Goal: Check status: Check status

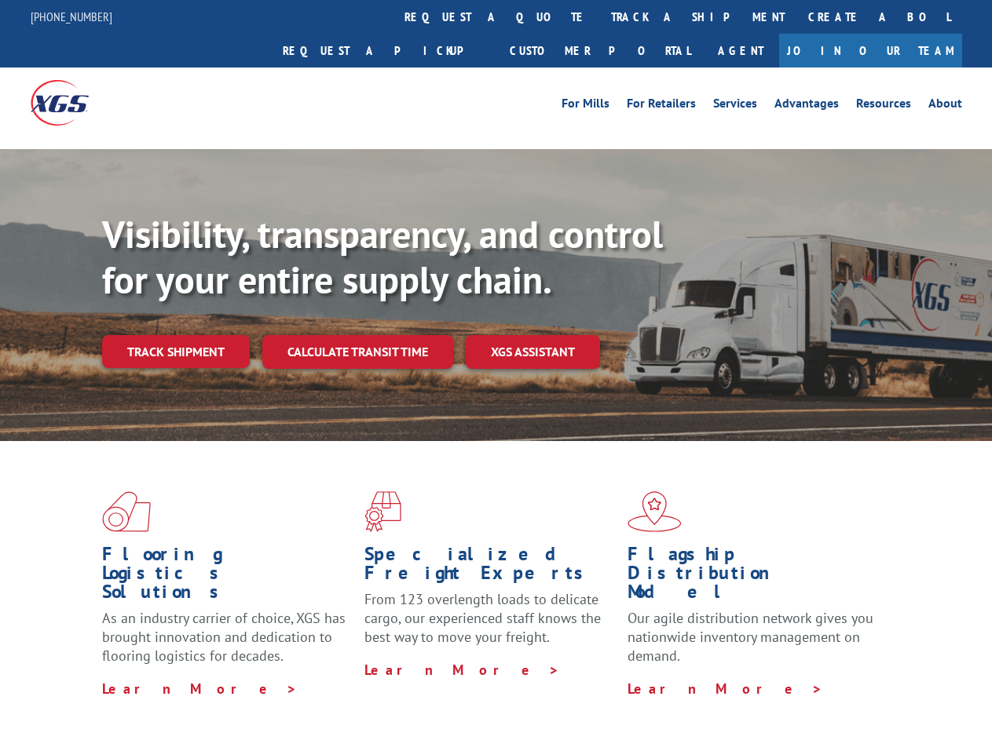
click at [495, 370] on div "Visibility, transparency, and control for your entire supply chain. Track shipm…" at bounding box center [547, 321] width 890 height 219
click at [599, 16] on link "track a shipment" at bounding box center [697, 17] width 197 height 34
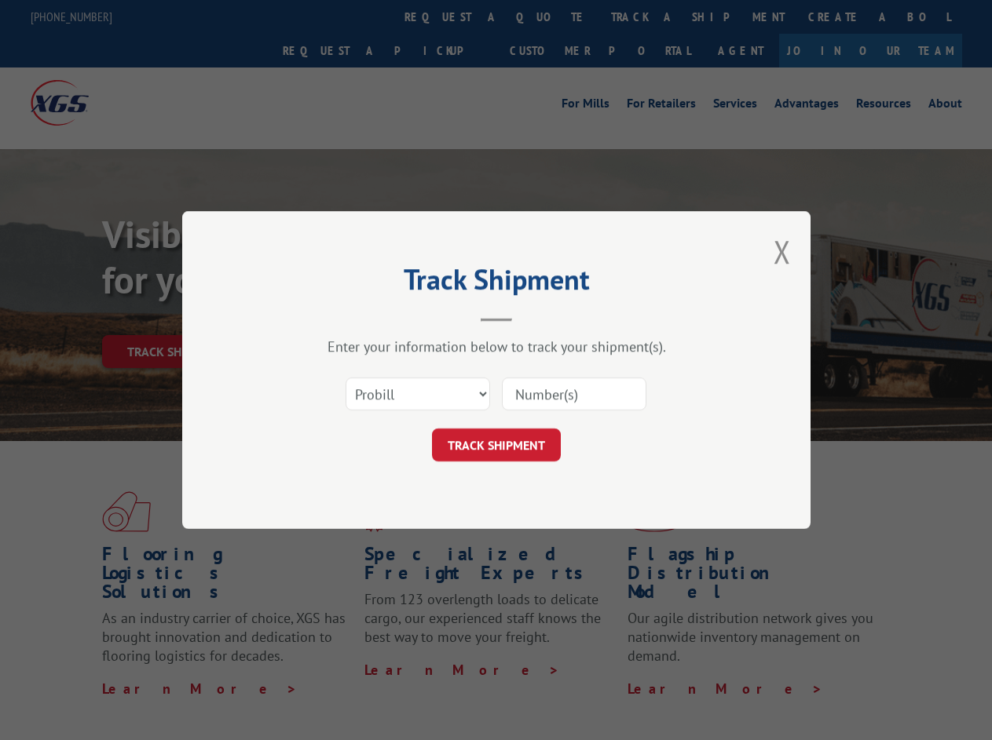
click at [548, 16] on div "Track Shipment Enter your information below to track your shipment(s). Select c…" at bounding box center [496, 370] width 992 height 740
click at [646, 16] on div "Track Shipment Enter your information below to track your shipment(s). Select c…" at bounding box center [496, 370] width 992 height 740
click at [175, 317] on div "Track Shipment Enter your information below to track your shipment(s). Select c…" at bounding box center [496, 370] width 992 height 740
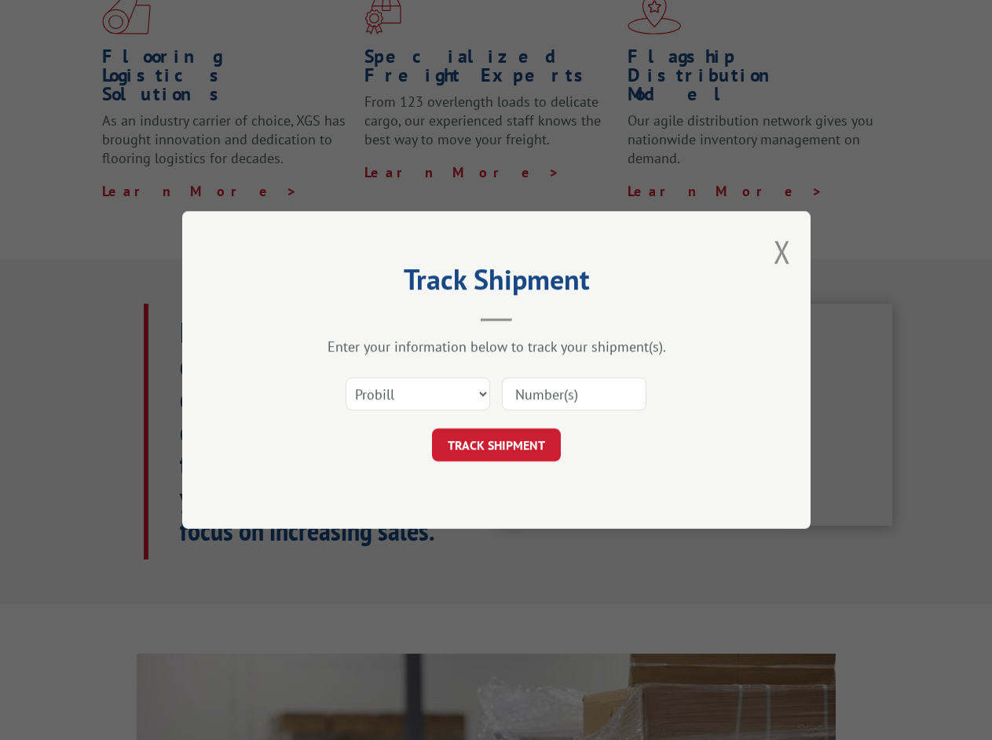
click at [356, 317] on header "Track Shipment" at bounding box center [496, 295] width 471 height 53
click at [533, 317] on header "Track Shipment" at bounding box center [496, 295] width 471 height 53
